Goal: Entertainment & Leisure: Consume media (video, audio)

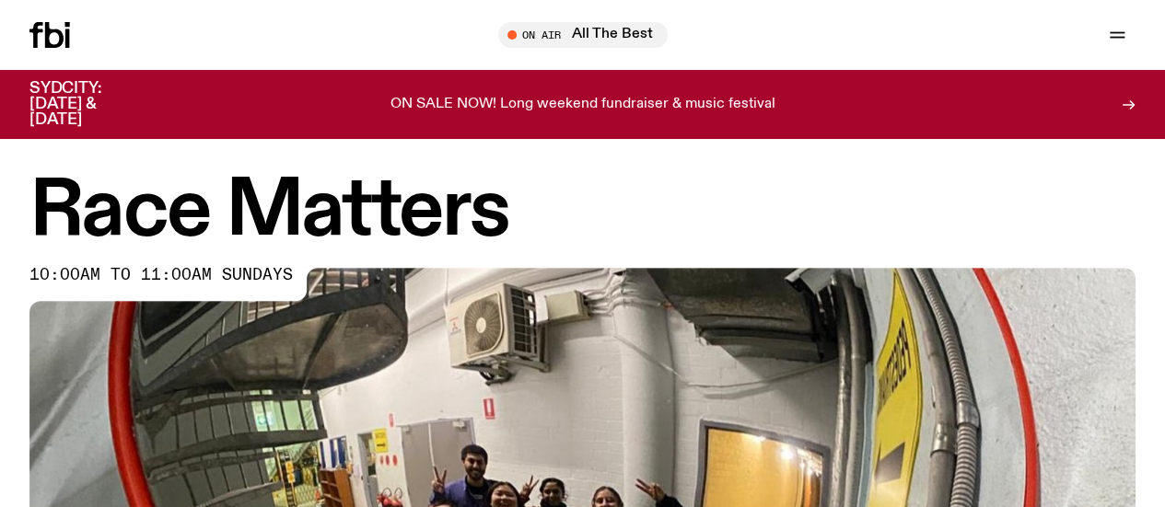
click at [52, 42] on icon at bounding box center [54, 35] width 18 height 26
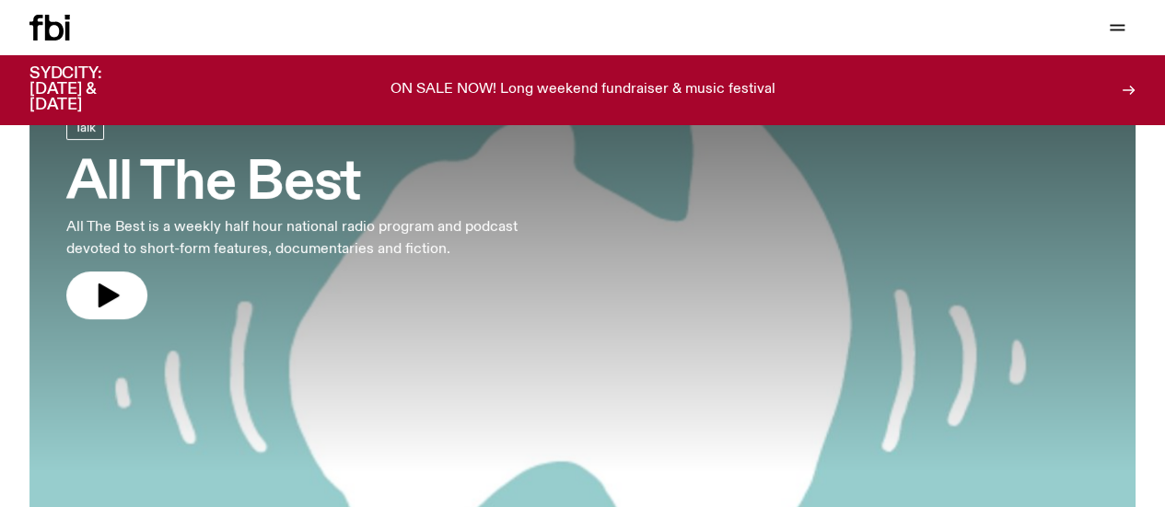
scroll to position [105, 0]
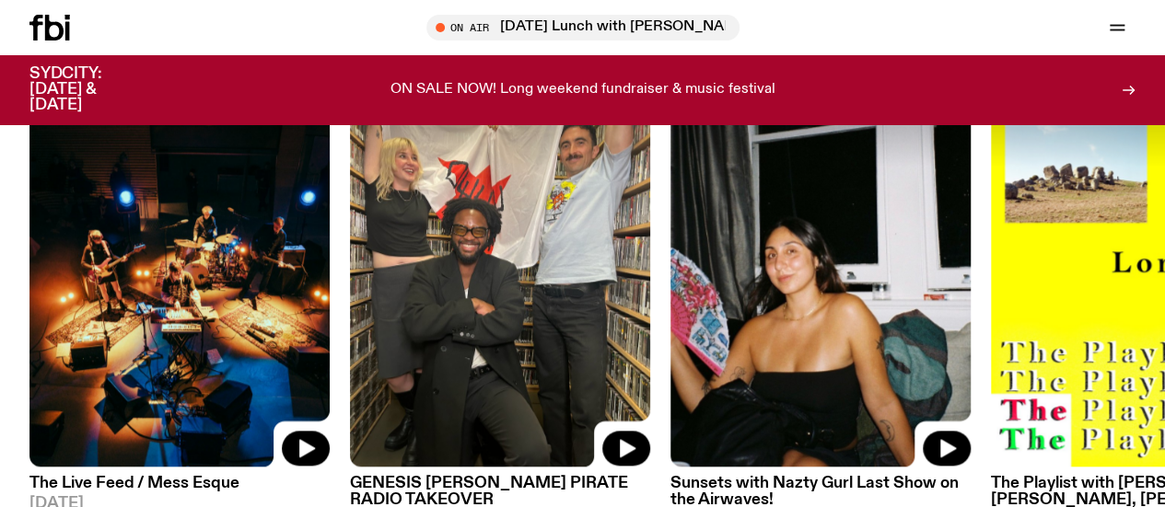
scroll to position [846, 0]
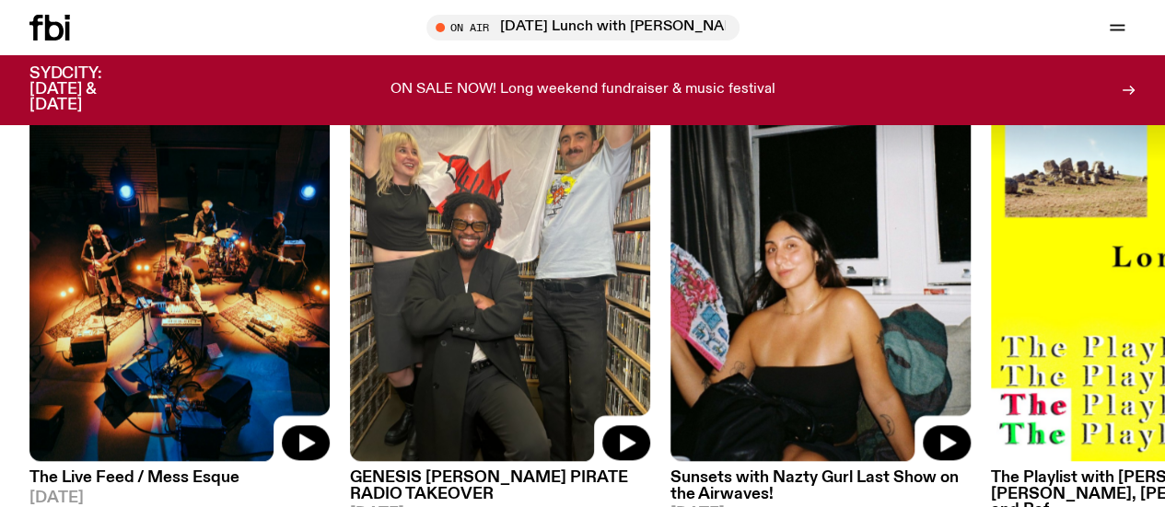
click at [518, 312] on img at bounding box center [500, 262] width 300 height 401
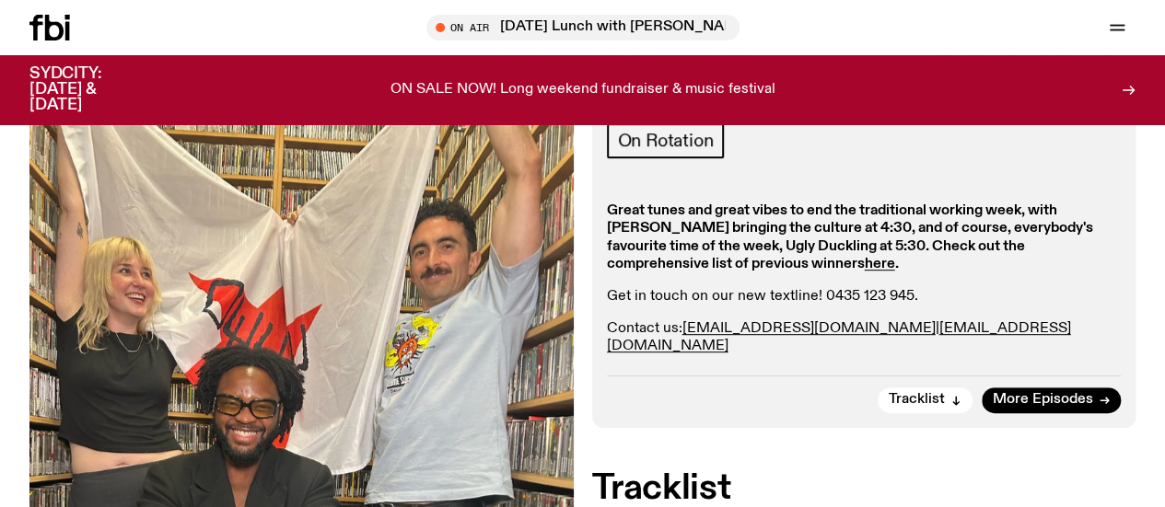
scroll to position [333, 0]
click at [1033, 406] on span "More Episodes" at bounding box center [1043, 399] width 100 height 14
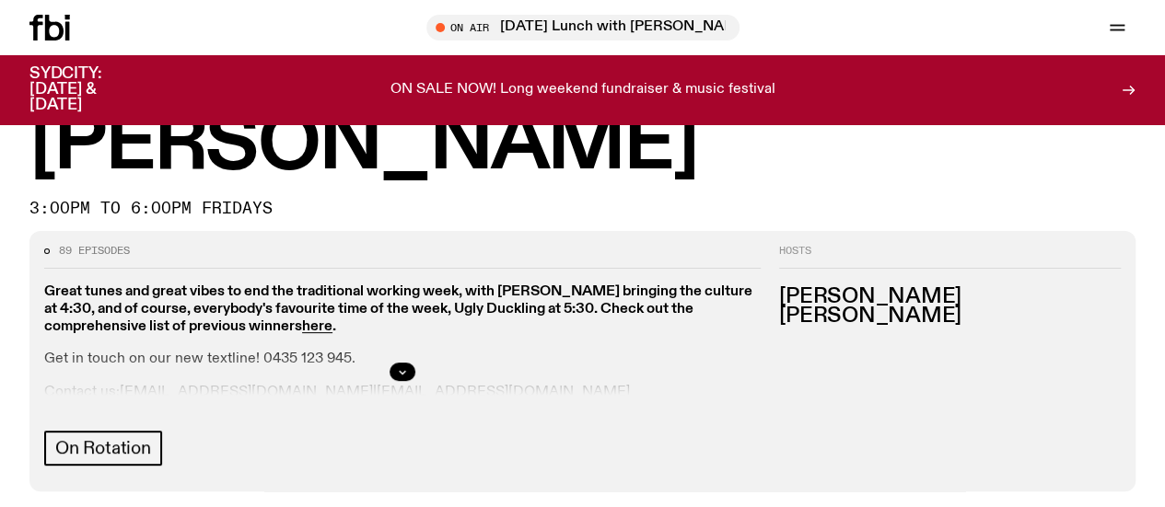
scroll to position [138, 0]
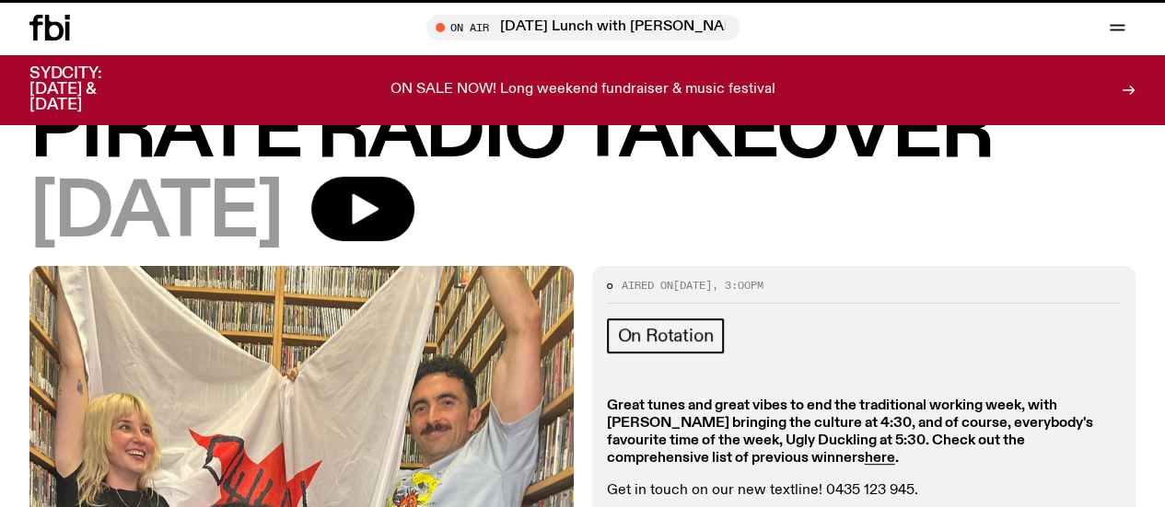
scroll to position [333, 0]
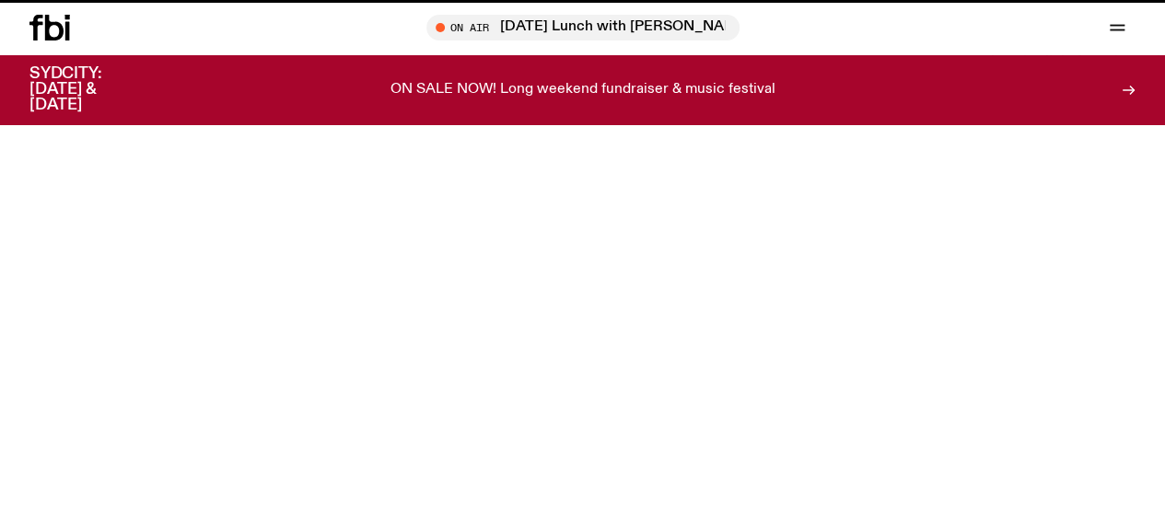
scroll to position [138, 0]
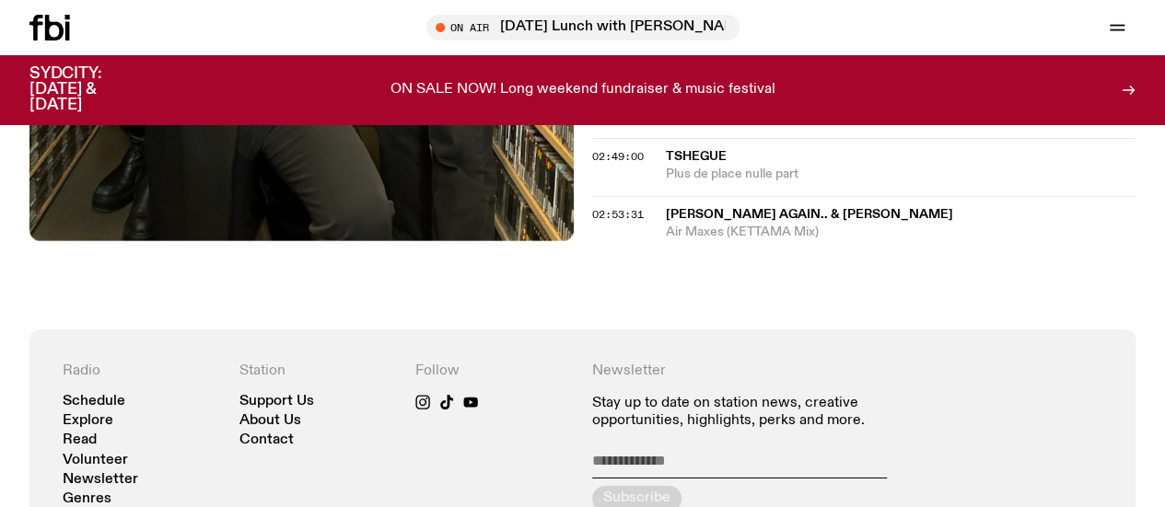
scroll to position [2744, 0]
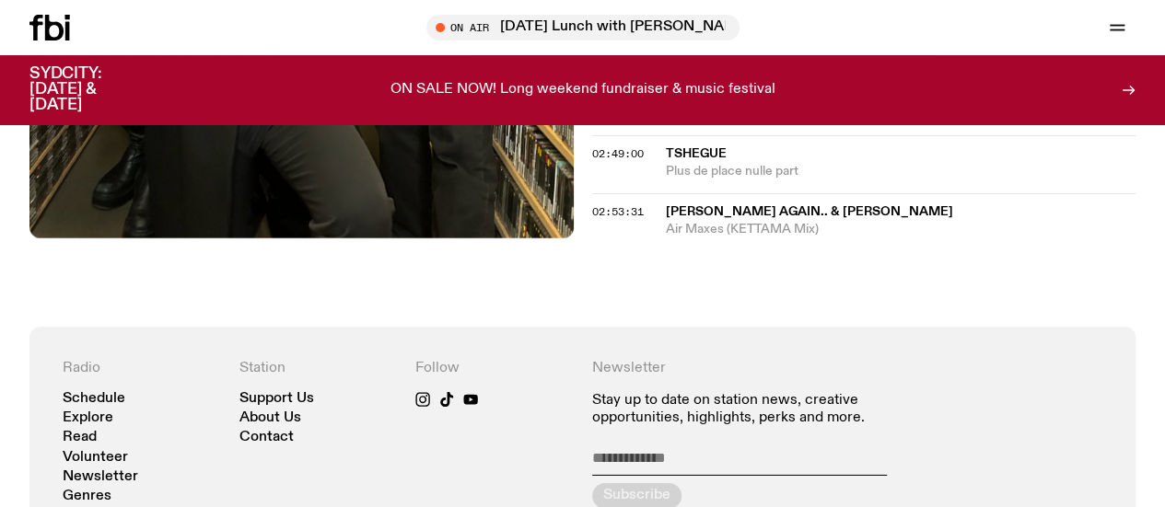
click at [57, 17] on icon at bounding box center [49, 28] width 41 height 26
